Goal: Information Seeking & Learning: Learn about a topic

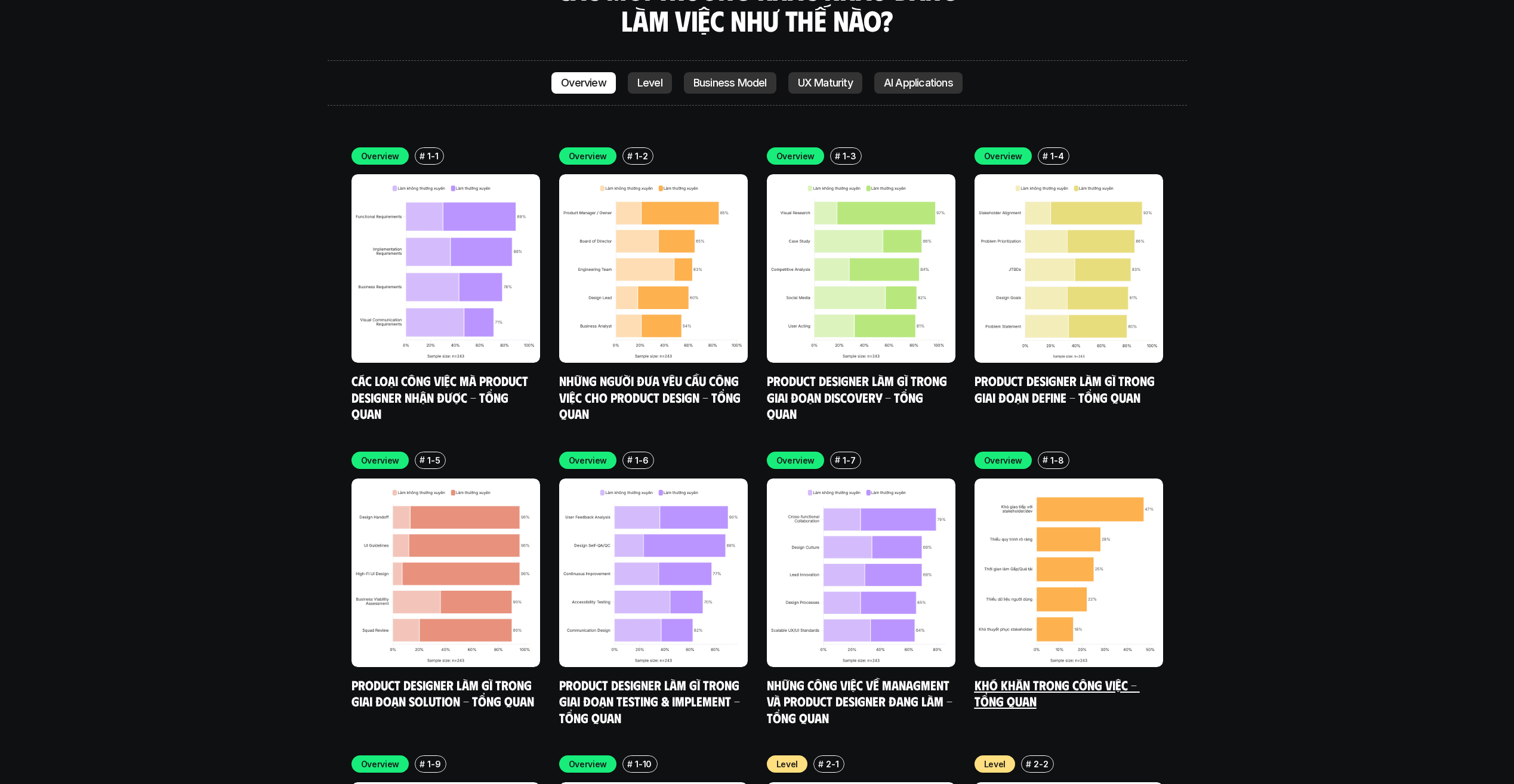
scroll to position [3699, 0]
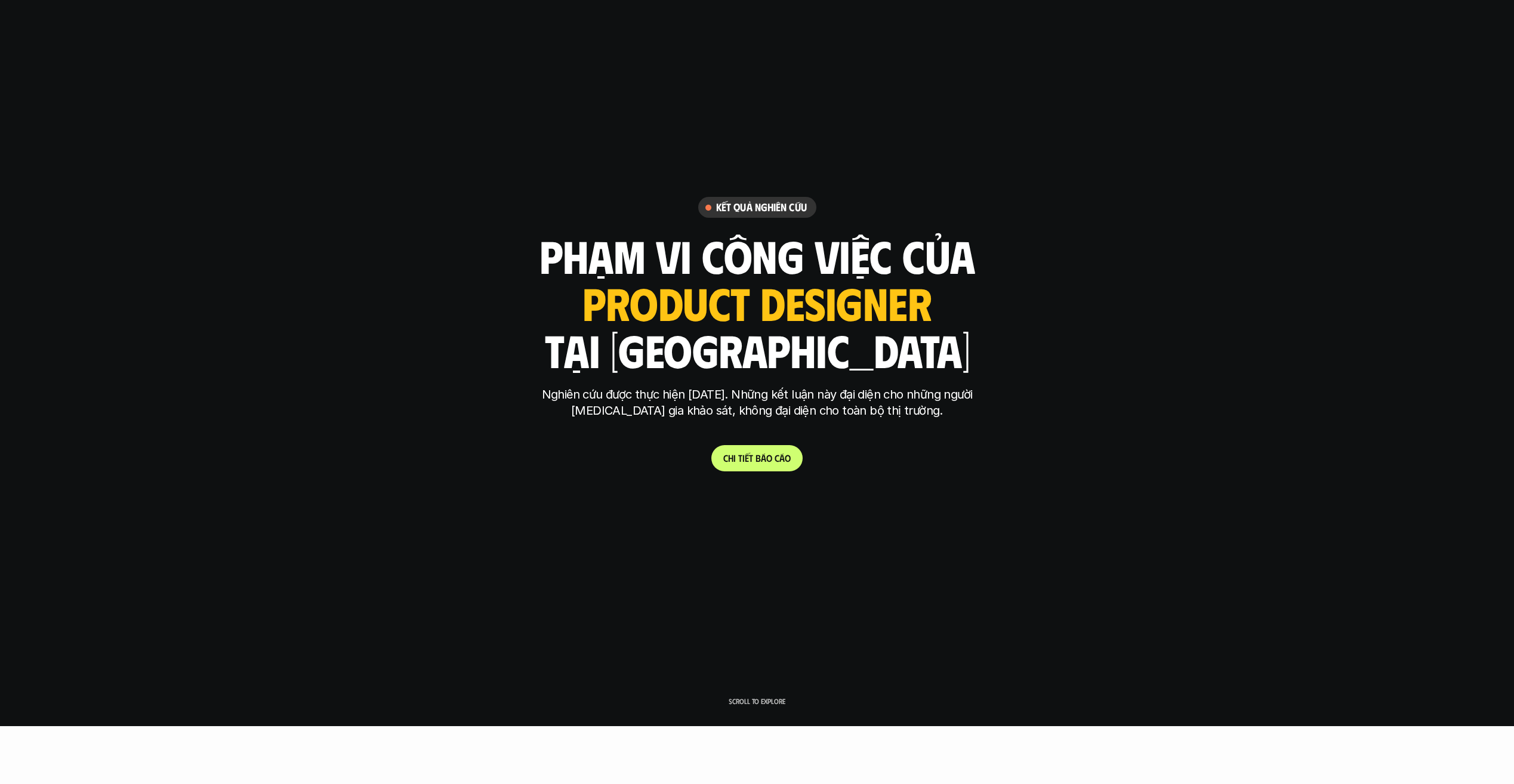
scroll to position [0, 0]
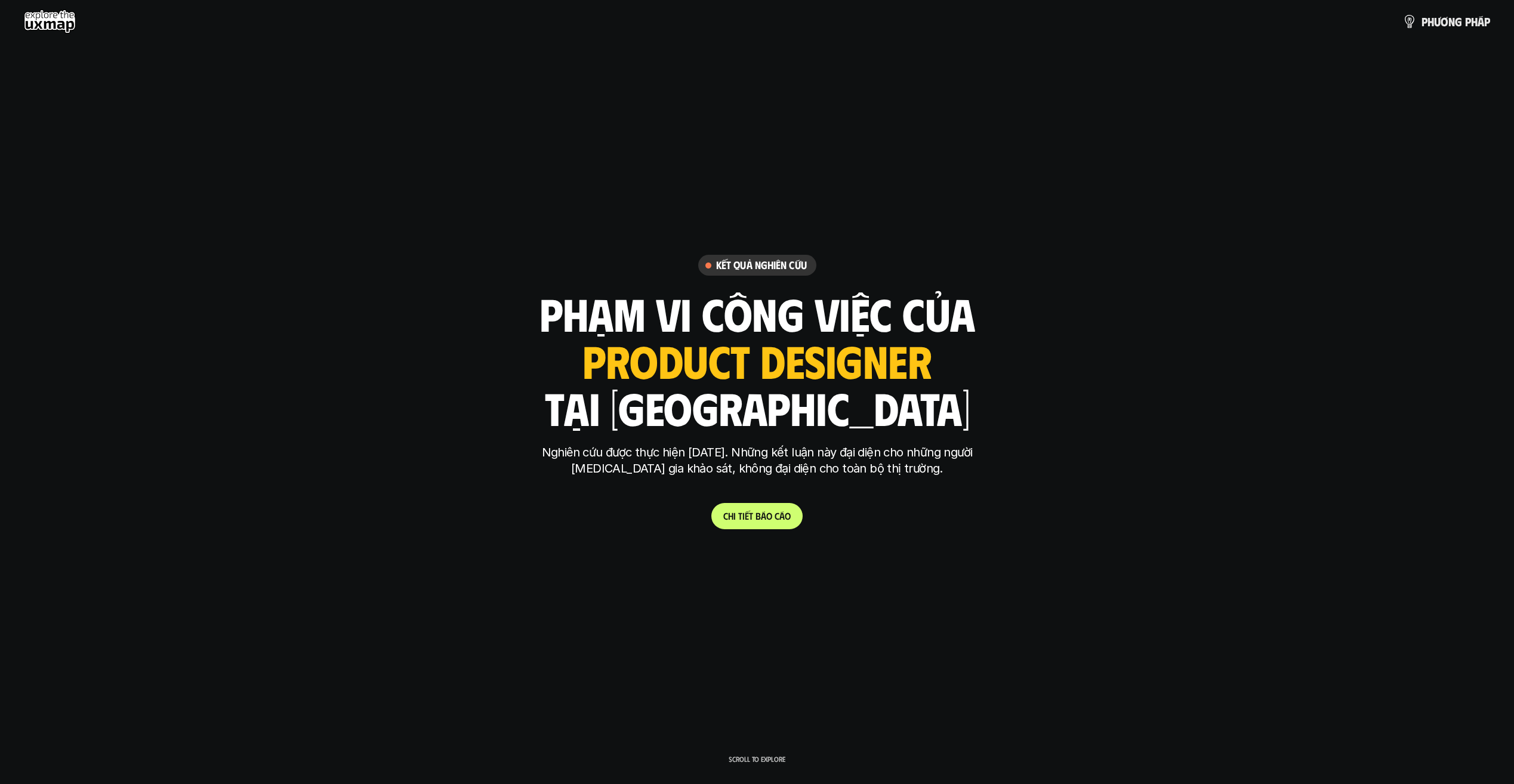
click at [45, 29] on use at bounding box center [50, 21] width 52 height 24
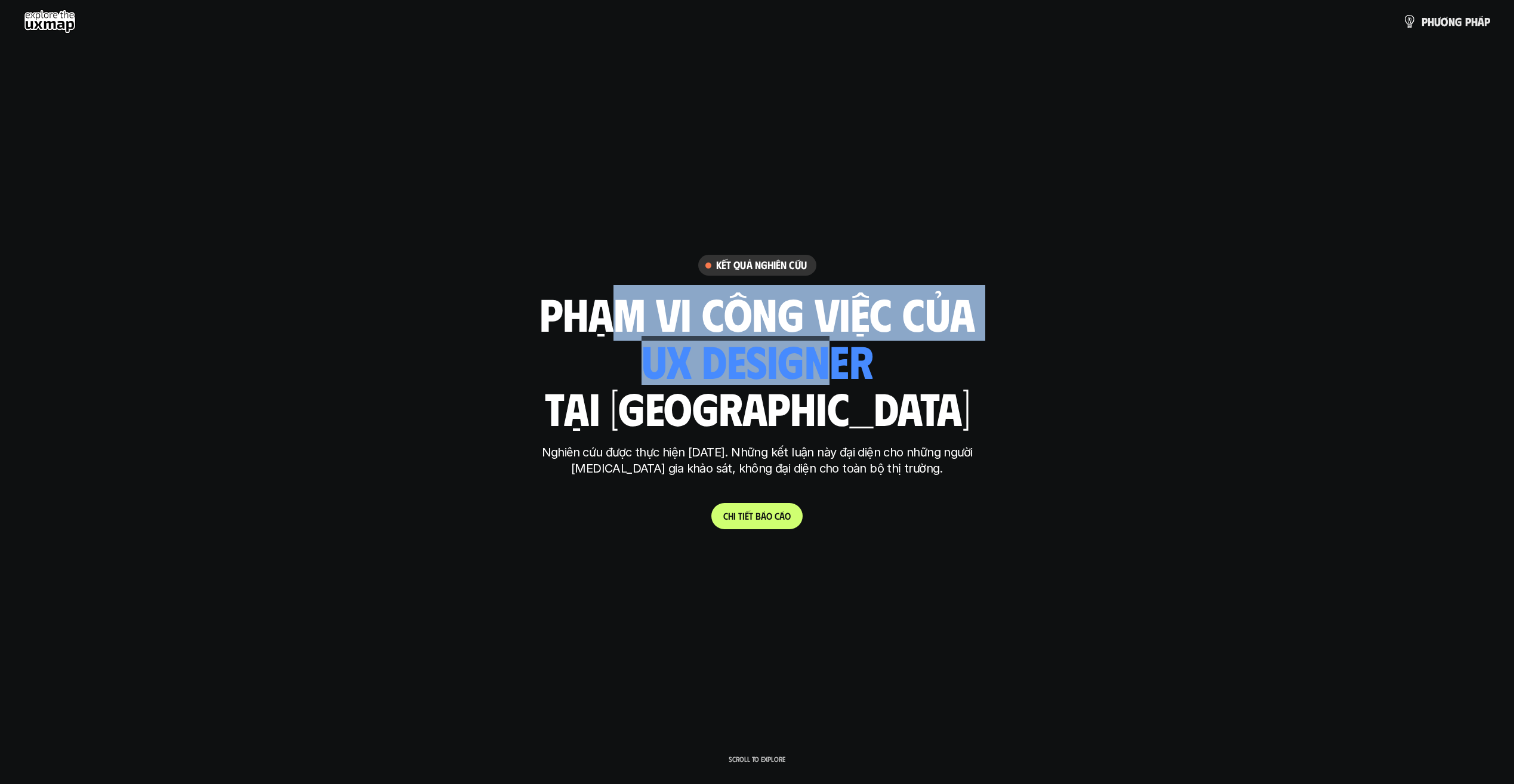
drag, startPoint x: 605, startPoint y: 345, endPoint x: 982, endPoint y: 401, distance: 381.1
click at [827, 374] on div "phạm vi công việc của ui designer ui/ux designer product designer [DEMOGRAPHIC_…" at bounding box center [757, 360] width 435 height 139
click at [908, 367] on div "phạm vi công việc của ui designer ui/ux designer product designer [DEMOGRAPHIC_…" at bounding box center [757, 360] width 435 height 139
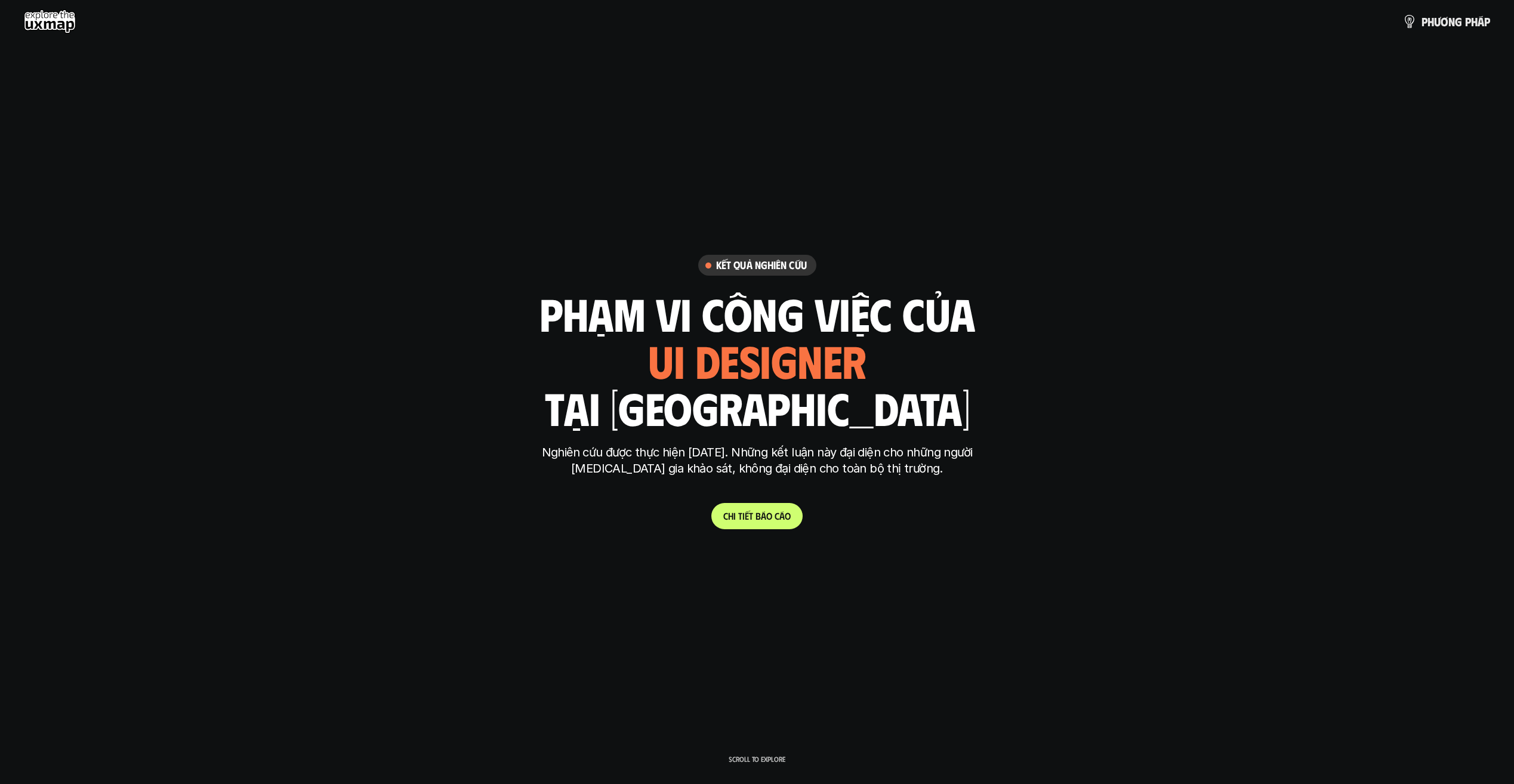
click at [924, 313] on h1 "phạm vi công việc của" at bounding box center [757, 313] width 435 height 50
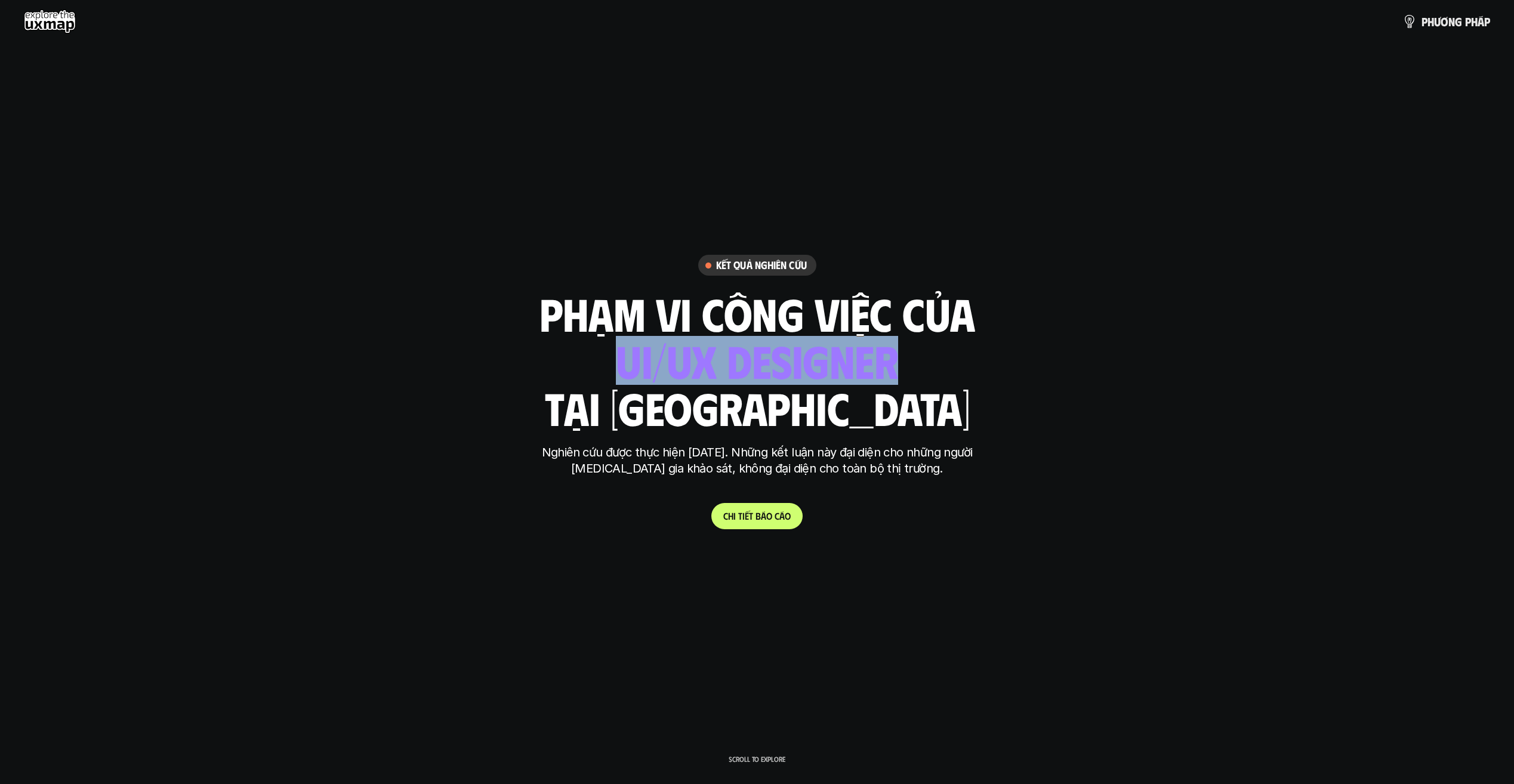
drag, startPoint x: 900, startPoint y: 360, endPoint x: 593, endPoint y: 360, distance: 307.0
click at [593, 360] on div "phạm vi công việc của ui designer ui/ux designer product designer [DEMOGRAPHIC_…" at bounding box center [757, 360] width 435 height 139
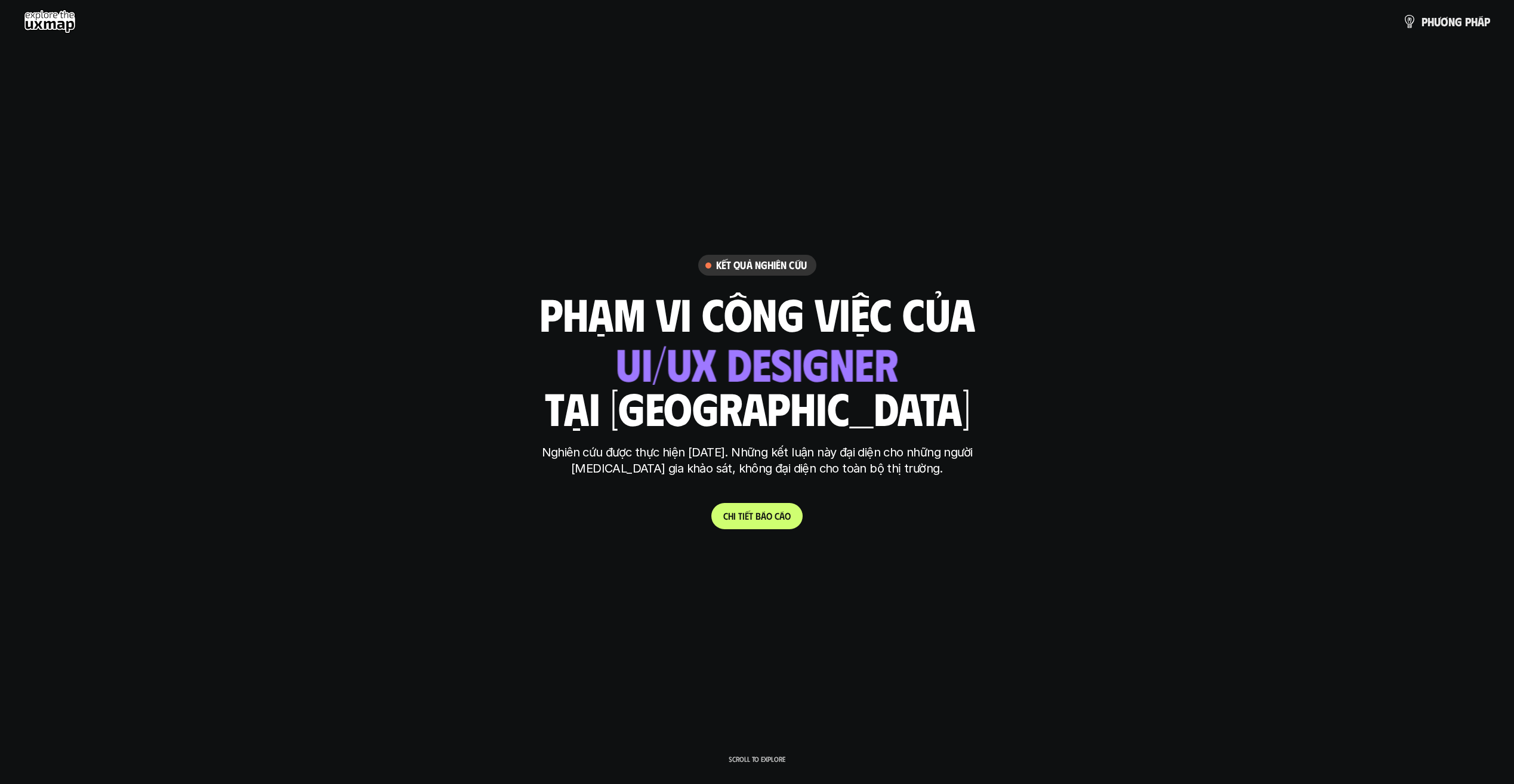
click at [854, 483] on div "Nghiên cứu được thực hiện [DATE]. Những kết luận này đại diện cho những người […" at bounding box center [757, 466] width 448 height 44
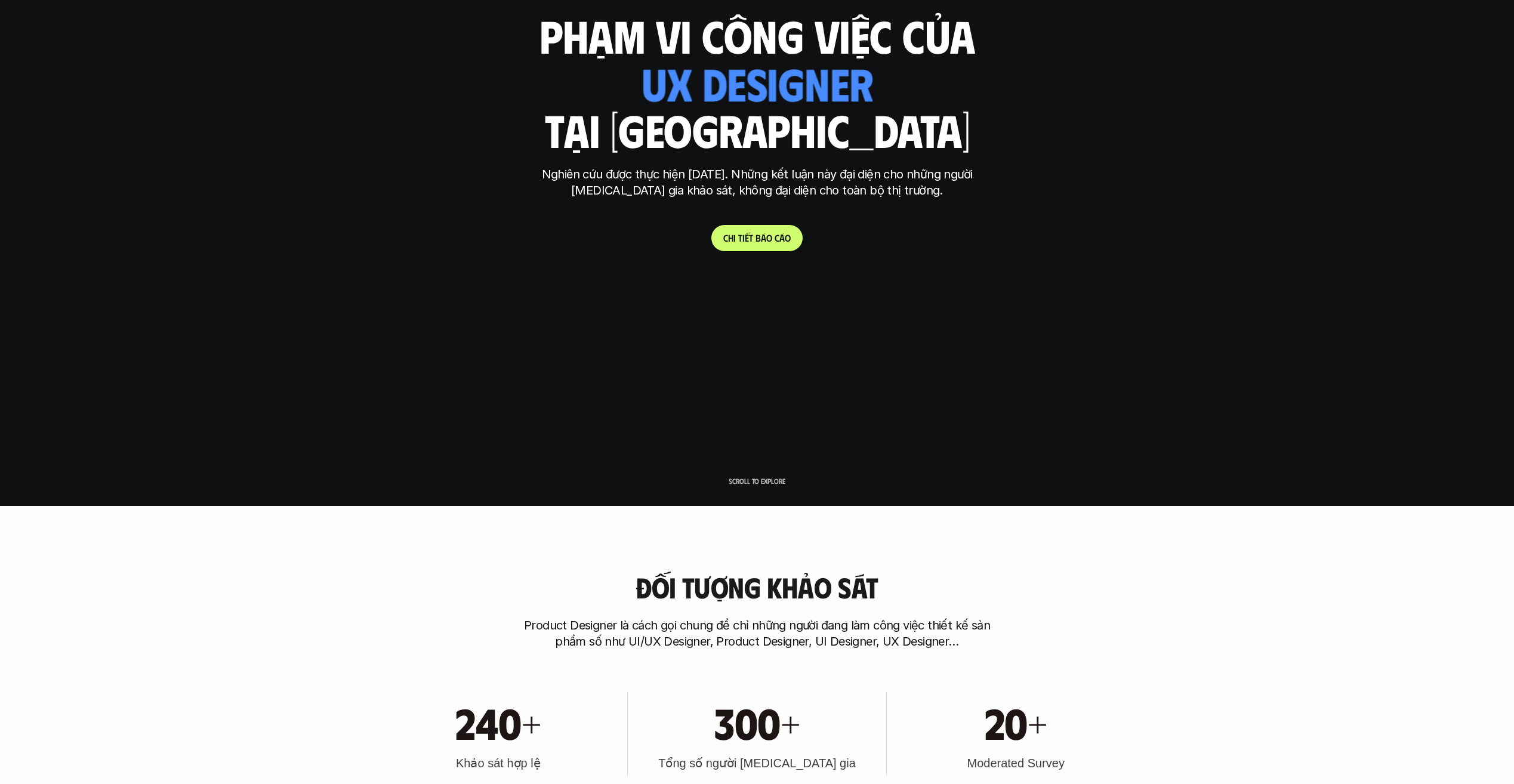
scroll to position [298, 0]
